Goal: Information Seeking & Learning: Get advice/opinions

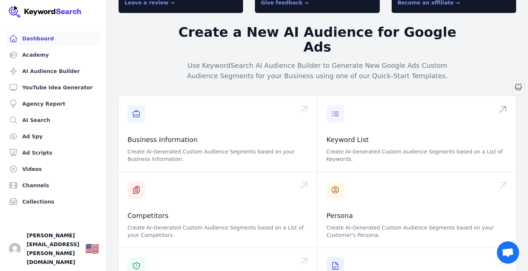
click at [350, 117] on span at bounding box center [416, 134] width 199 height 76
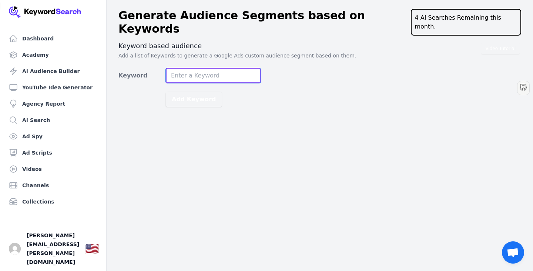
click at [210, 68] on input "Keyword" at bounding box center [213, 75] width 95 height 15
type input "budgeting"
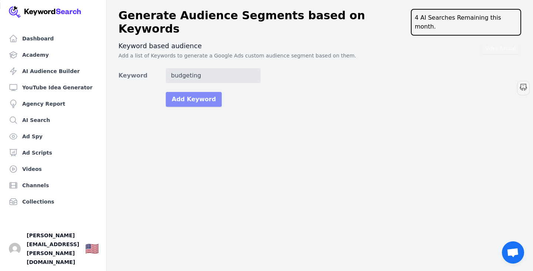
click at [201, 92] on button "Add Keyword" at bounding box center [194, 99] width 56 height 15
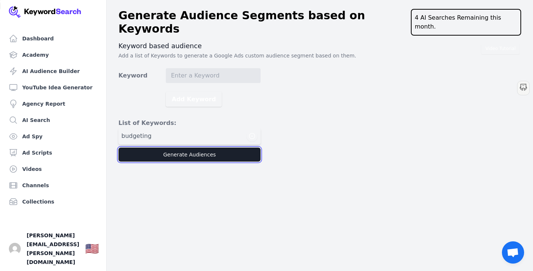
click at [200, 147] on button "Generate Audiences" at bounding box center [190, 154] width 142 height 14
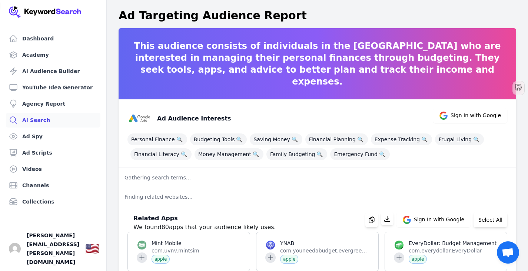
click at [53, 86] on link "YouTube Idea Generator" at bounding box center [53, 87] width 94 height 15
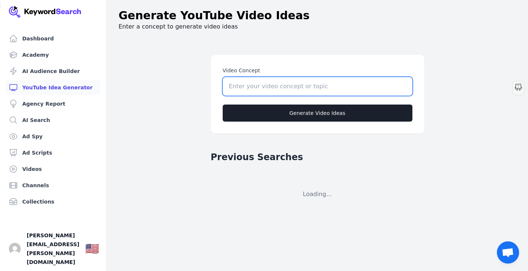
click at [236, 91] on input "Video Concept" at bounding box center [318, 86] width 190 height 19
paste input "Difficulty in tracking personal finances effectively"
type input "Difficulty in tracking personal finances effectively"
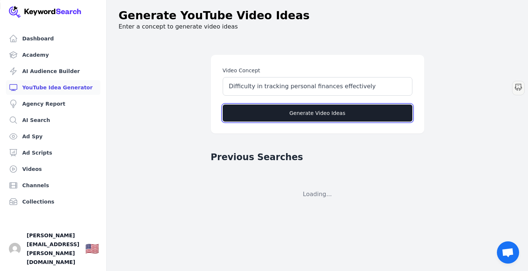
click at [246, 112] on button "Generate Video Ideas" at bounding box center [318, 112] width 190 height 17
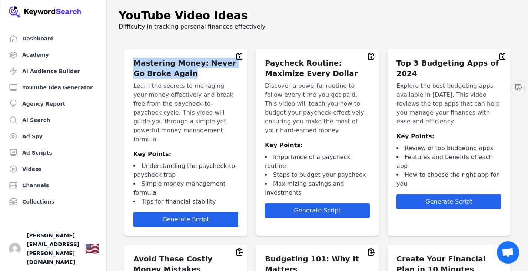
drag, startPoint x: 134, startPoint y: 63, endPoint x: 187, endPoint y: 71, distance: 53.5
click at [187, 71] on h2 "Mastering Money: Never Go Broke Again" at bounding box center [185, 68] width 105 height 21
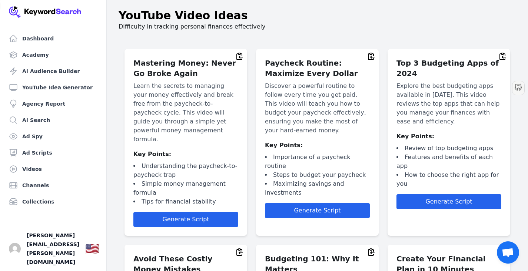
drag, startPoint x: 186, startPoint y: 206, endPoint x: 184, endPoint y: 156, distance: 50.8
click at [184, 157] on div "Mastering Money: Never Go Broke Again Learn the secrets to managing your money …" at bounding box center [185, 142] width 123 height 187
click at [239, 57] on icon at bounding box center [240, 56] width 6 height 7
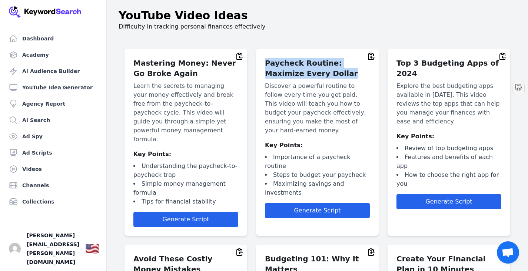
drag, startPoint x: 265, startPoint y: 60, endPoint x: 316, endPoint y: 73, distance: 52.6
click at [316, 73] on h2 "Paycheck Routine: Maximize Every Dollar" at bounding box center [317, 68] width 105 height 21
copy h2 "Paycheck Routine: Maximize Every Dollar"
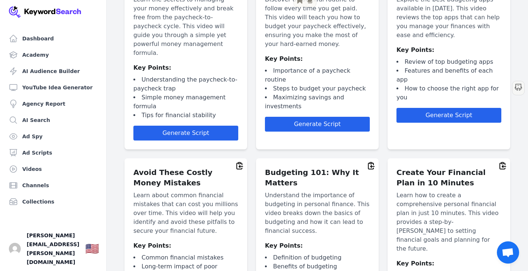
scroll to position [173, 0]
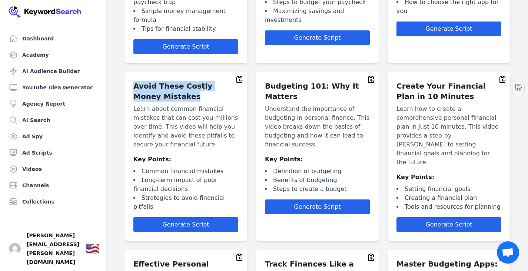
drag, startPoint x: 164, startPoint y: 87, endPoint x: 134, endPoint y: 78, distance: 31.6
click at [134, 81] on h2 "Avoid These Costly Money Mistakes" at bounding box center [185, 91] width 105 height 21
copy h2 "Avoid These Costly Money Mistakes"
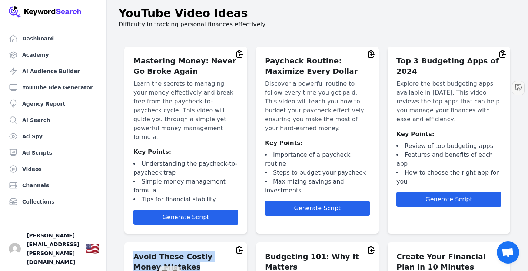
scroll to position [0, 0]
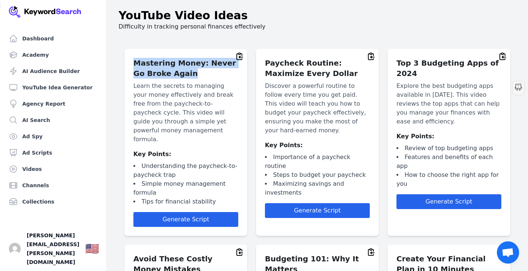
drag, startPoint x: 133, startPoint y: 61, endPoint x: 181, endPoint y: 72, distance: 49.3
click at [181, 72] on h2 "Mastering Money: Never Go Broke Again" at bounding box center [185, 68] width 105 height 21
copy h2 "Mastering Money: Never Go Broke Again"
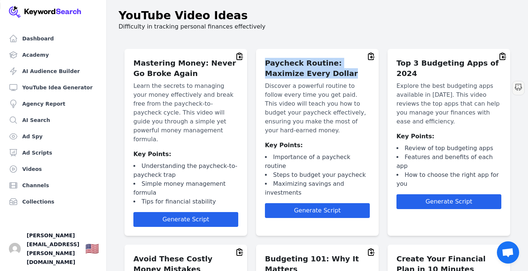
drag, startPoint x: 267, startPoint y: 62, endPoint x: 310, endPoint y: 70, distance: 43.7
click at [310, 70] on h2 "Paycheck Routine: Maximize Every Dollar" at bounding box center [317, 68] width 105 height 21
copy h2 "Paycheck Routine: Maximize Every Dollar"
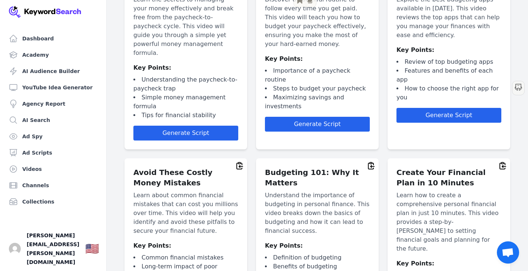
scroll to position [173, 0]
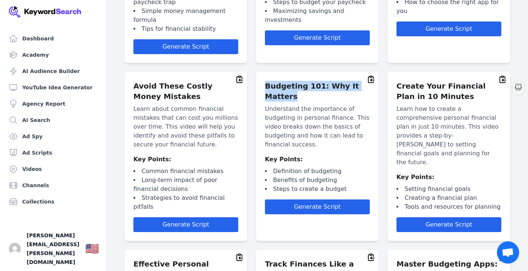
drag, startPoint x: 267, startPoint y: 74, endPoint x: 307, endPoint y: 84, distance: 41.6
click at [307, 84] on h2 "Budgeting 101: Why It Matters" at bounding box center [317, 91] width 105 height 21
copy h2 "Budgeting 101: Why It Matters"
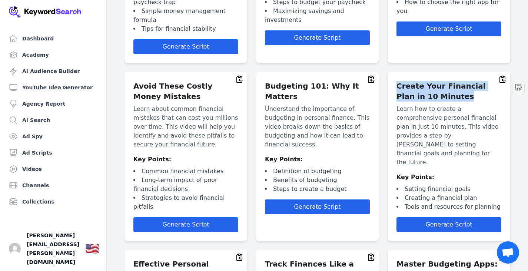
drag, startPoint x: 397, startPoint y: 78, endPoint x: 444, endPoint y: 89, distance: 49.1
click at [444, 89] on h2 "Create Your Financial Plan in 10 Minutes" at bounding box center [448, 91] width 105 height 21
copy h2 "Create Your Financial Plan in 10 Minutes"
